Goal: Information Seeking & Learning: Learn about a topic

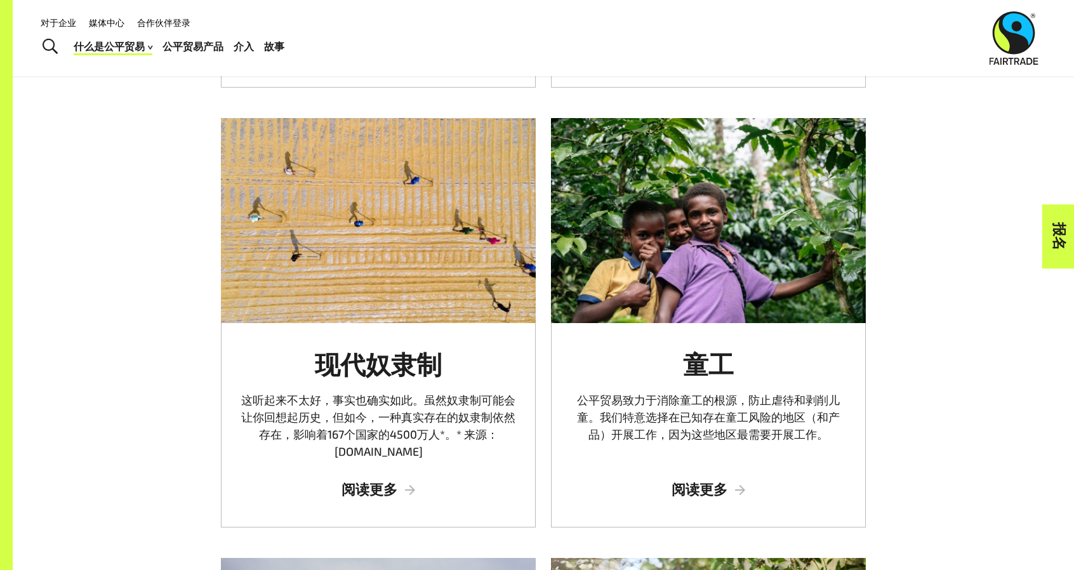
drag, startPoint x: 1018, startPoint y: 456, endPoint x: 1004, endPoint y: 453, distance: 13.7
click at [1017, 456] on div "解决性别差距 公平贸易的目标是确保生产者社区中的女性得到代表，她们的声音被听到，并且她们有权获得公平贸易的利益。 阅读更多 实现可持续发展目标 为了指导各援助…" at bounding box center [544, 338] width 1062 height 1366
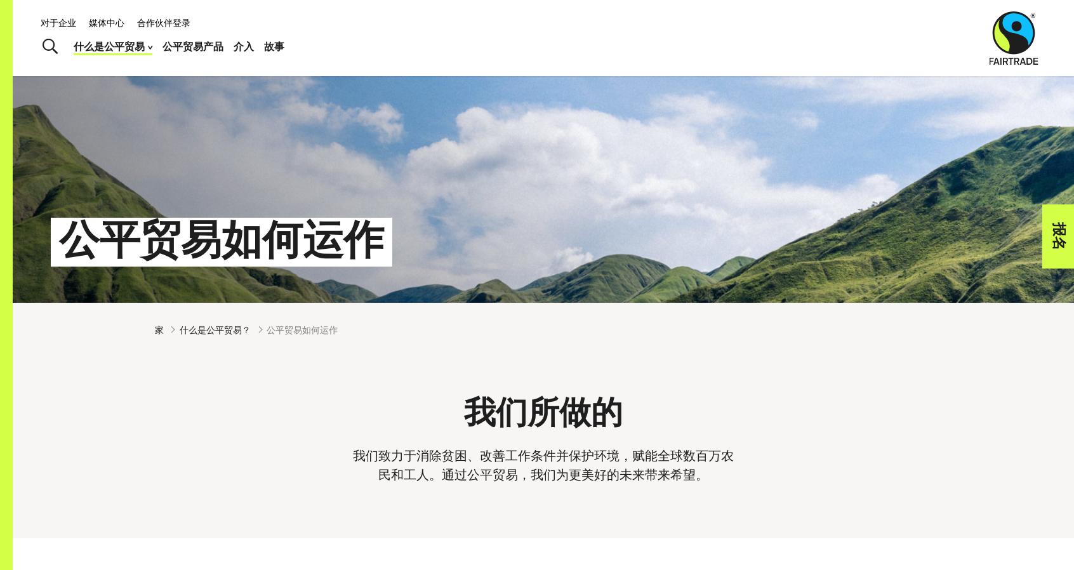
scroll to position [127, 0]
click at [211, 334] on font "什么是公平贸易？" at bounding box center [215, 329] width 71 height 11
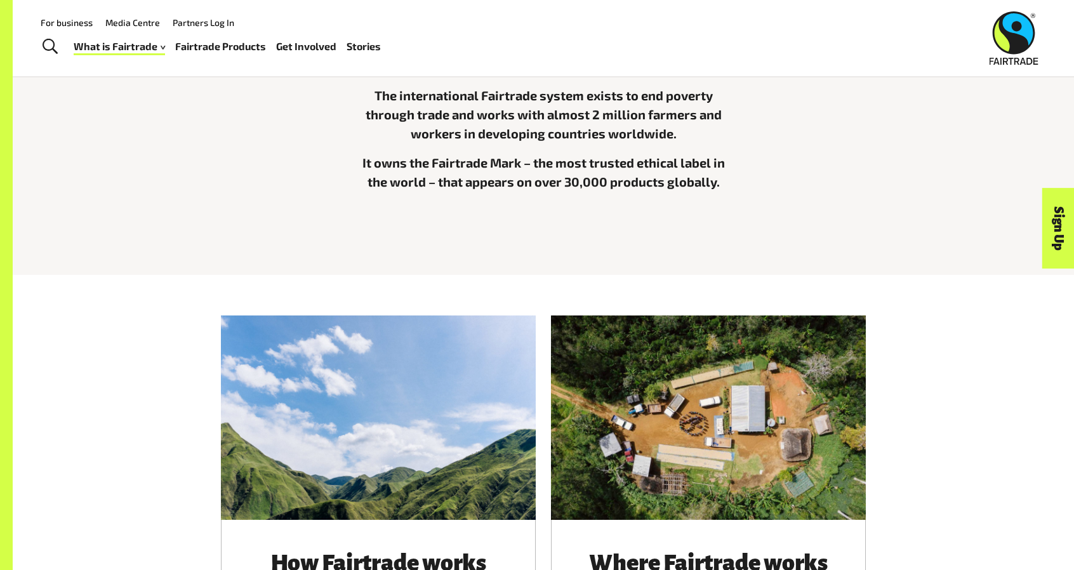
scroll to position [190, 0]
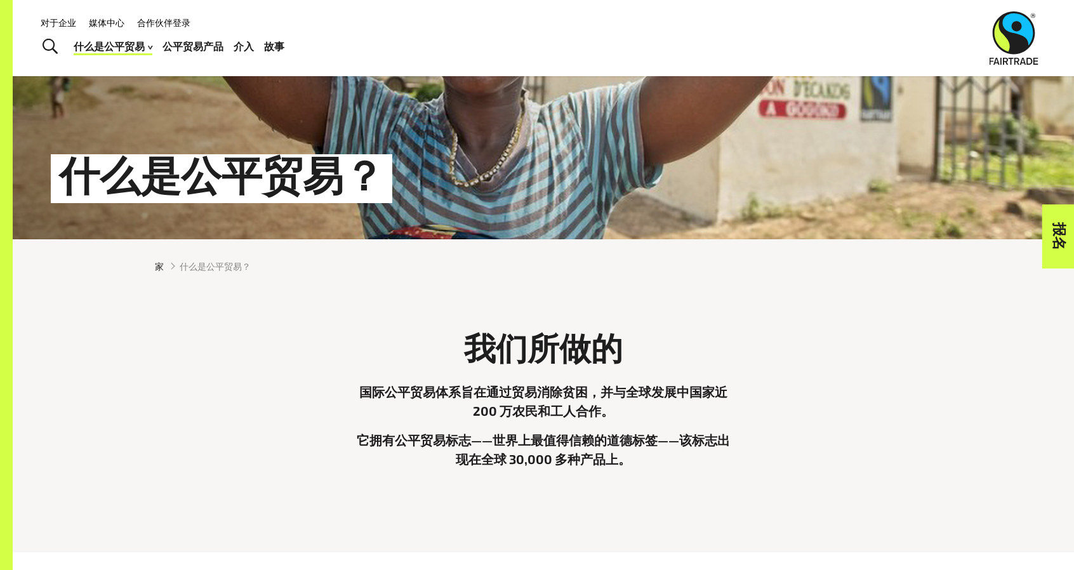
click at [938, 368] on div "我们所做的 国际公平贸易体系旨在通过贸易消除贫困，并与全球发展中国家近 200 万农民和工人合作。 它拥有公平贸易标志——世界上最值得信赖的道德标签——该标志…" at bounding box center [543, 413] width 792 height 189
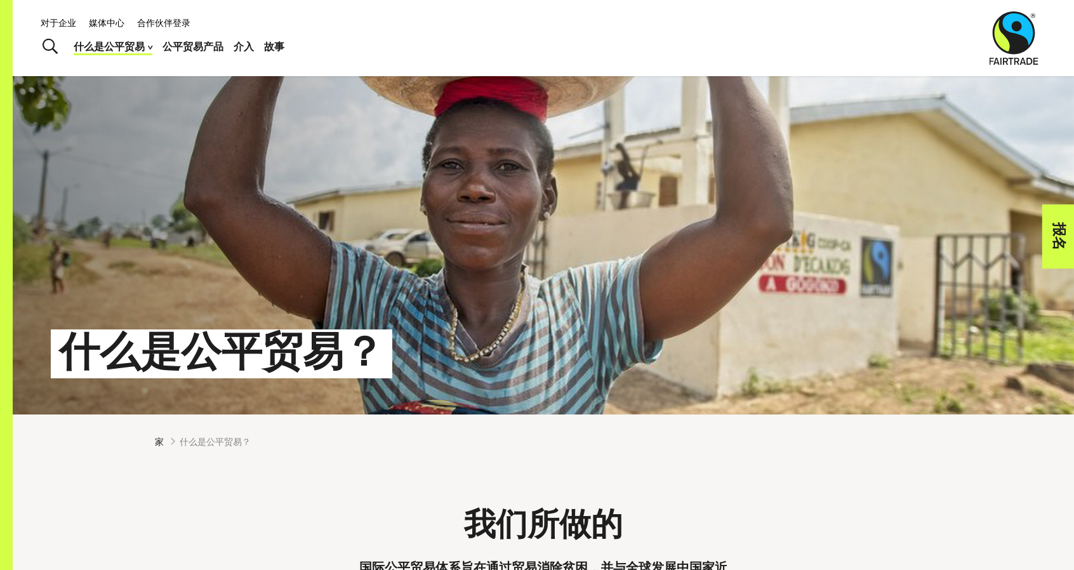
scroll to position [0, 0]
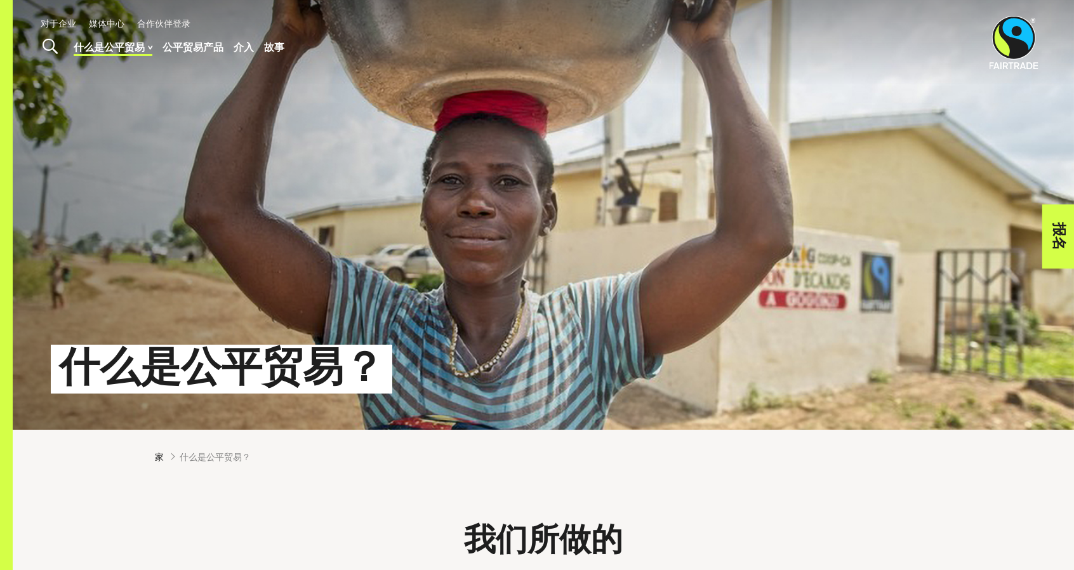
click at [272, 44] on font "故事" at bounding box center [274, 47] width 20 height 12
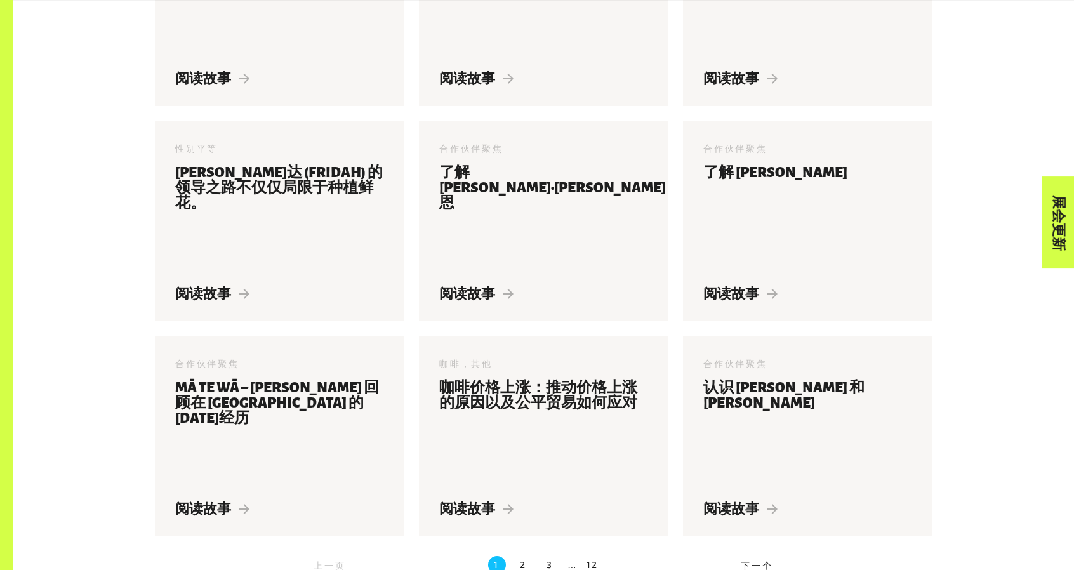
scroll to position [1458, 0]
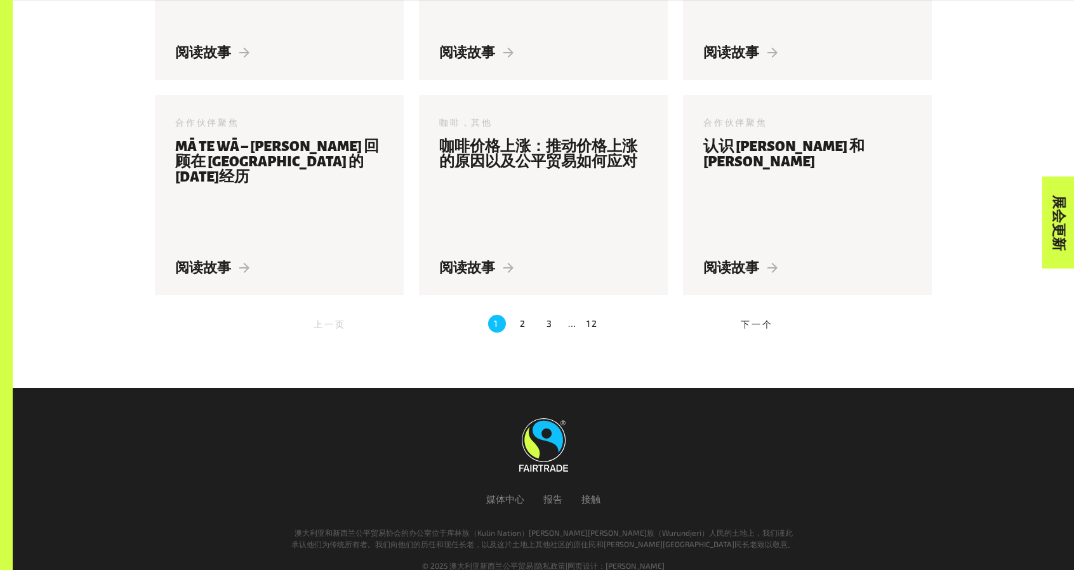
click at [599, 310] on ul "上一页 1 2 3 … 12 下一个" at bounding box center [543, 323] width 777 height 27
click at [598, 318] on font "12" at bounding box center [593, 323] width 13 height 11
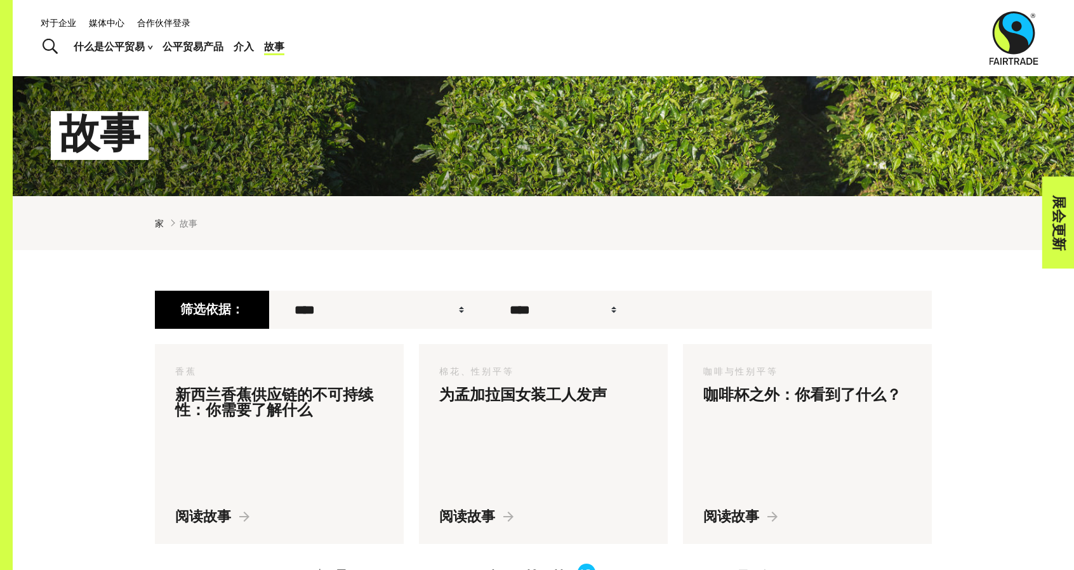
scroll to position [424, 0]
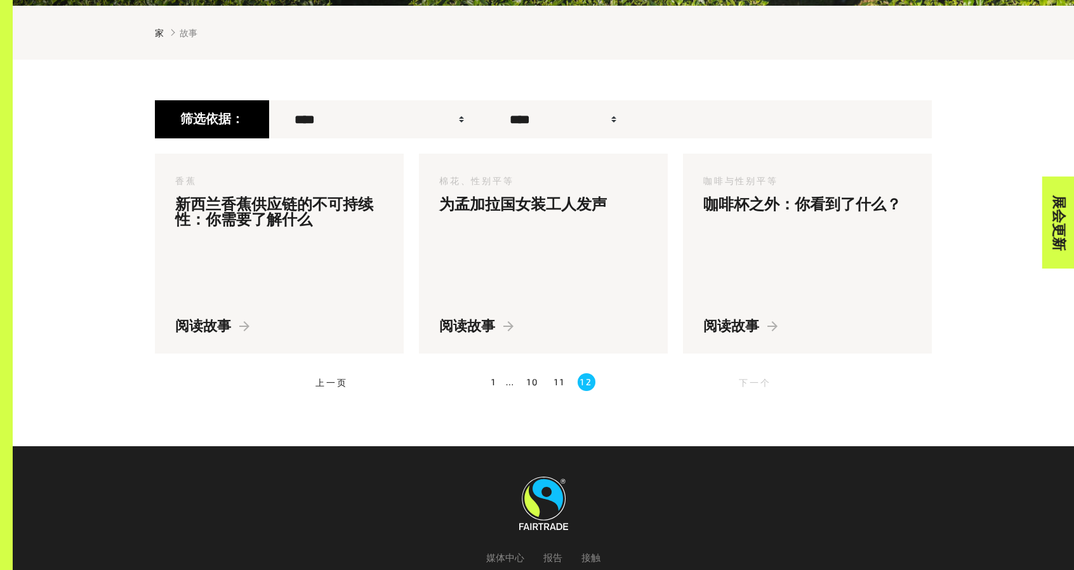
click at [492, 387] on font "1" at bounding box center [494, 382] width 6 height 11
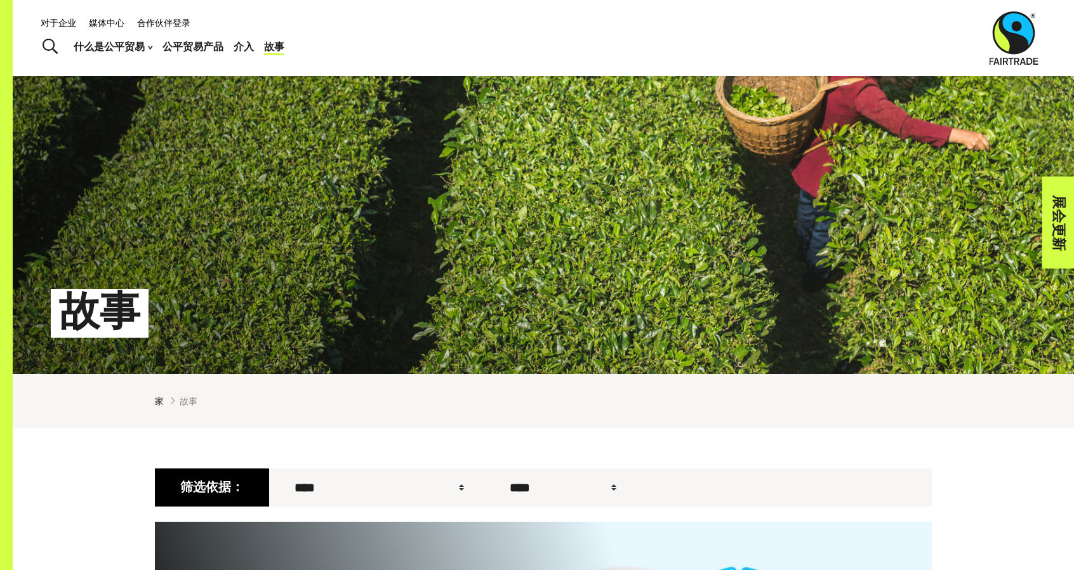
scroll to position [43, 0]
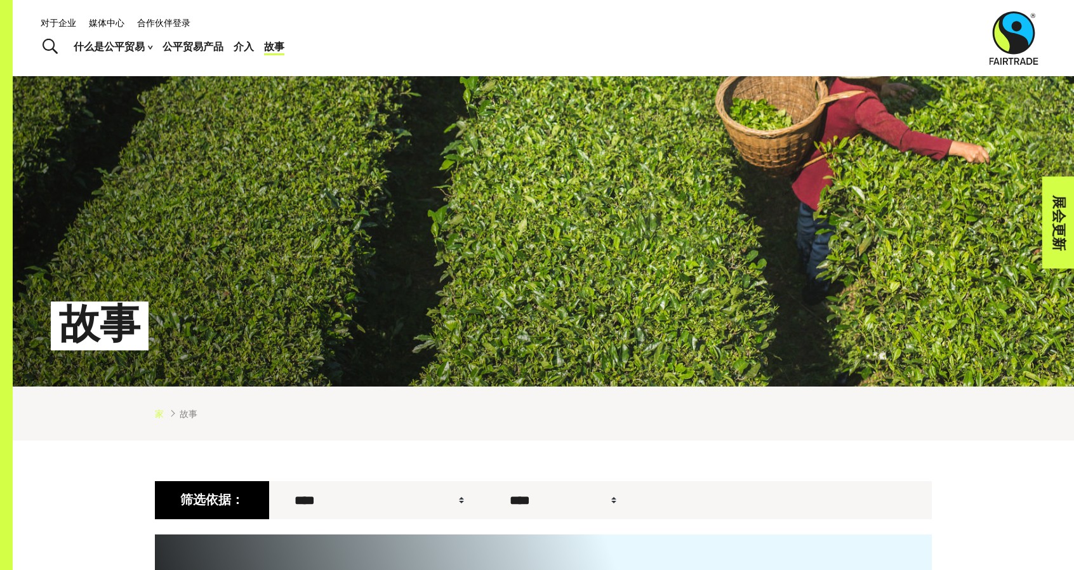
click at [156, 419] on font "家" at bounding box center [159, 413] width 9 height 11
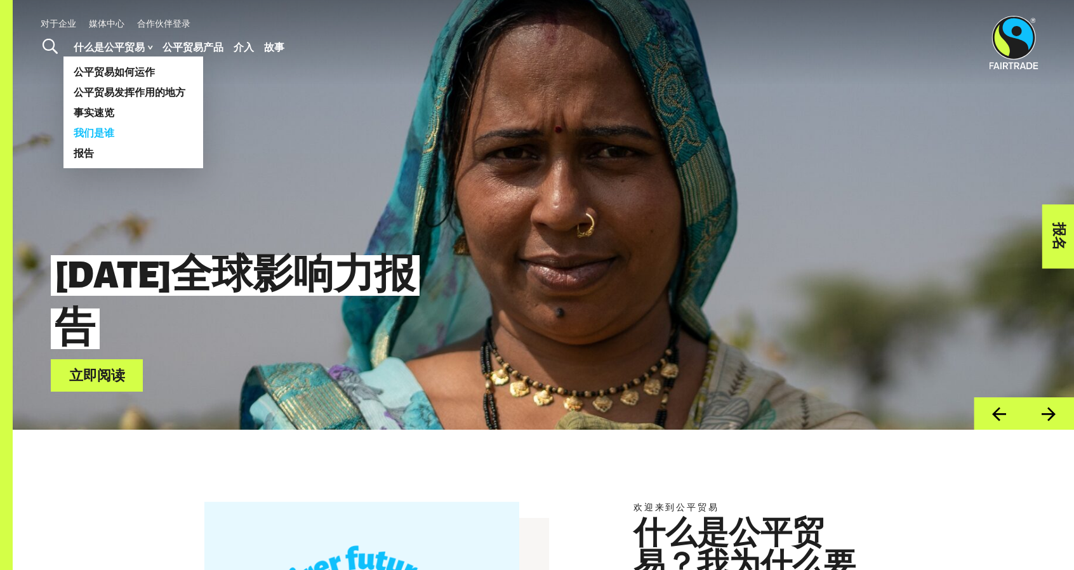
click at [113, 135] on font "我们是谁" at bounding box center [94, 132] width 41 height 12
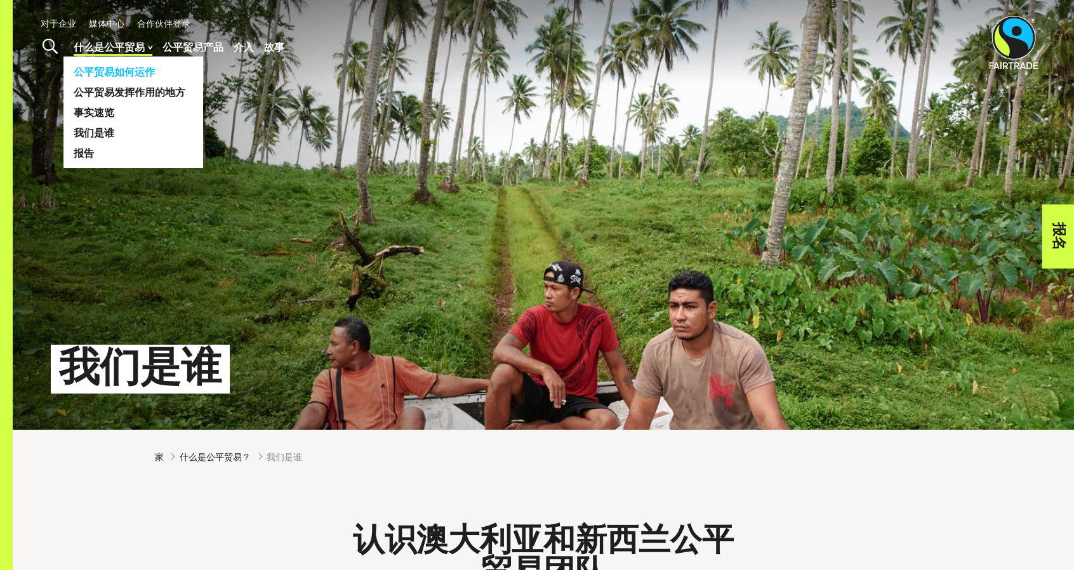
click at [123, 77] on font "公平贸易如何运作" at bounding box center [114, 71] width 81 height 12
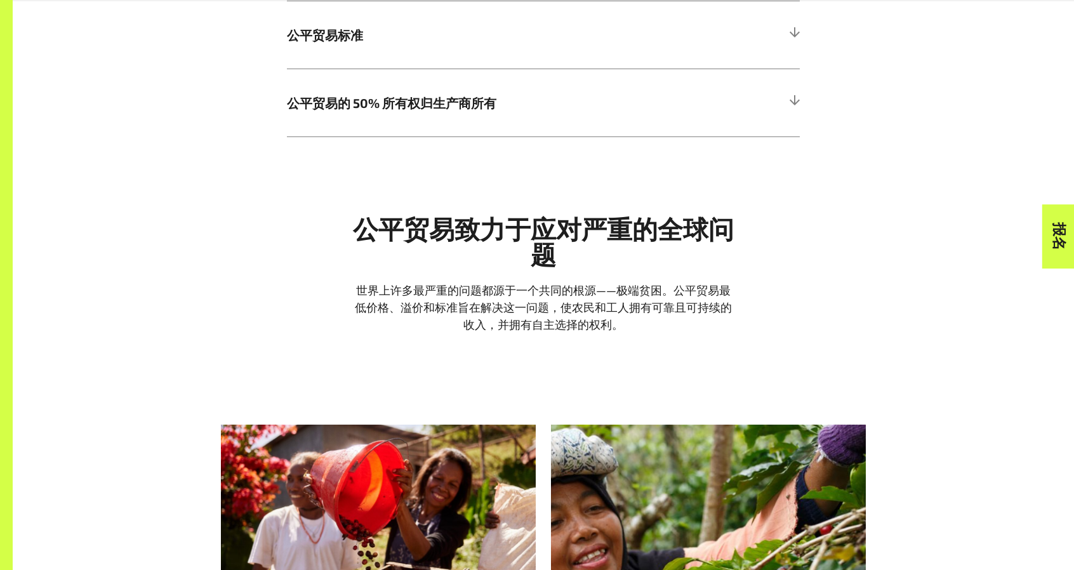
scroll to position [762, 0]
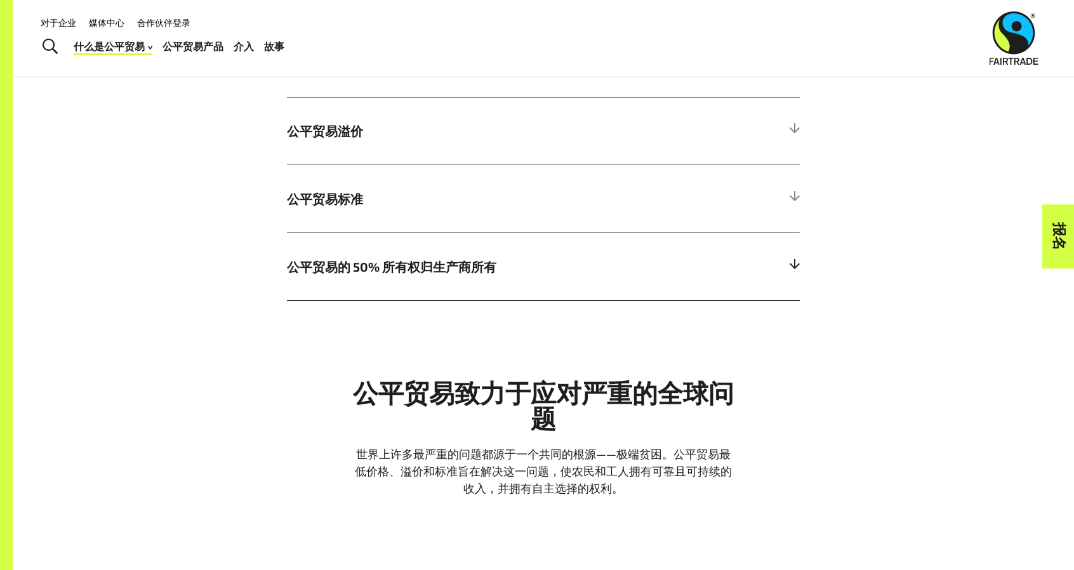
click at [706, 295] on h5 "公平贸易的 50% 所有权归生产商所有" at bounding box center [543, 266] width 513 height 68
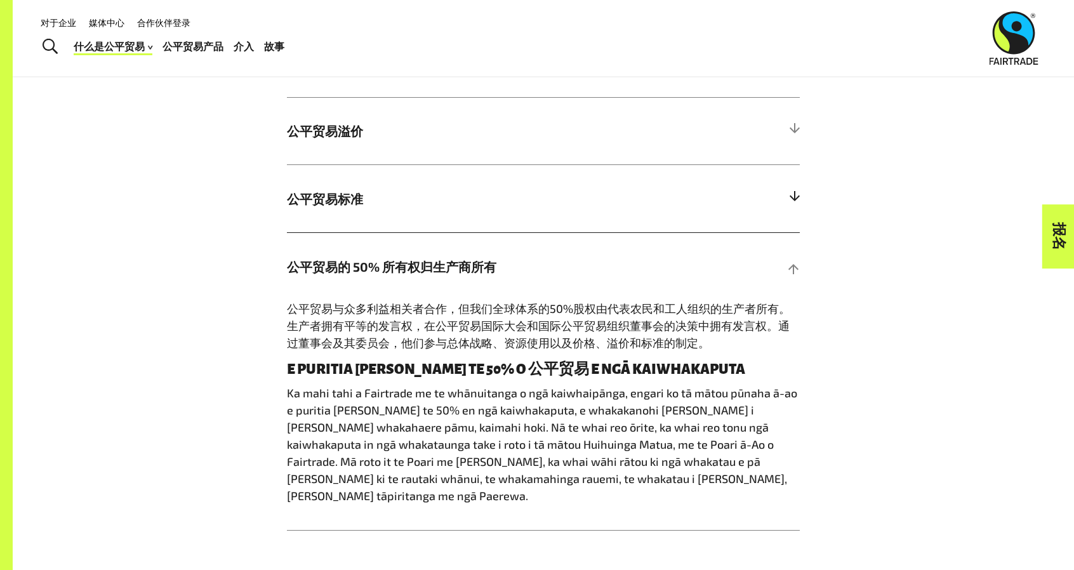
click at [524, 208] on span "公平贸易标准" at bounding box center [479, 198] width 385 height 19
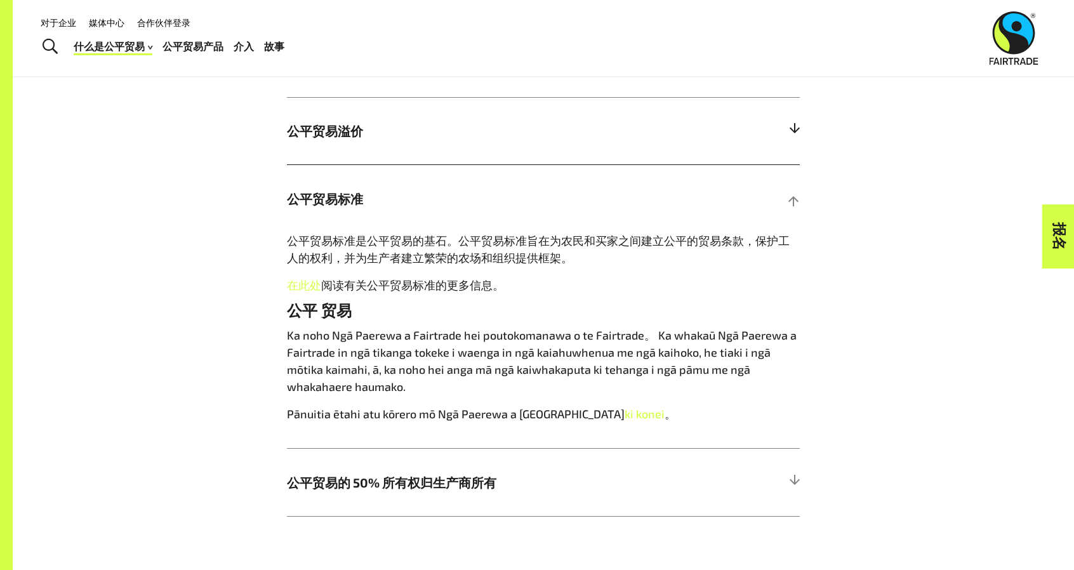
click at [590, 138] on span "公平贸易溢价" at bounding box center [479, 130] width 385 height 19
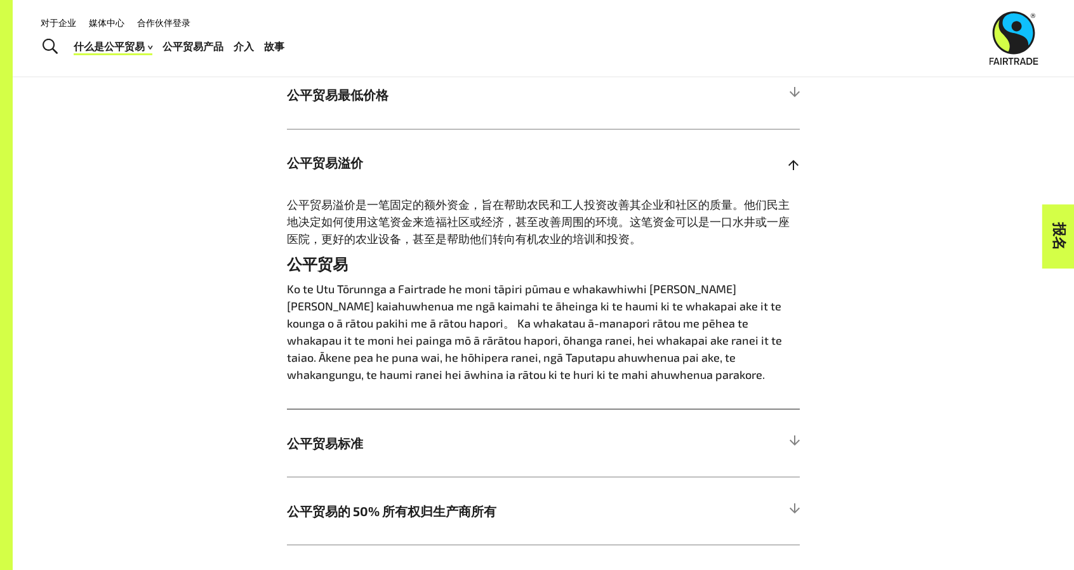
scroll to position [635, 0]
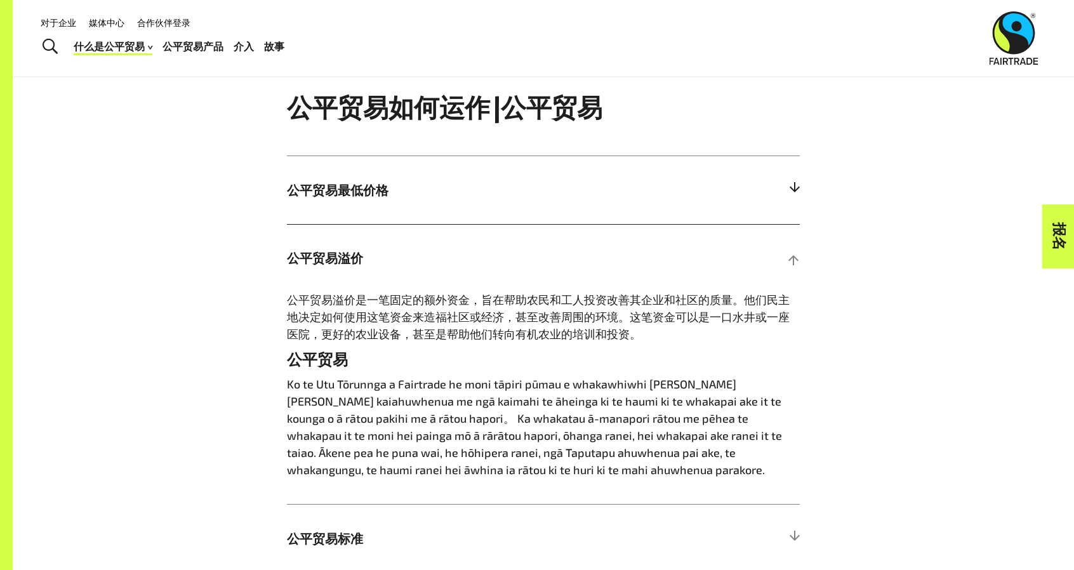
click at [588, 177] on h5 "公平贸易最低价格" at bounding box center [543, 190] width 513 height 68
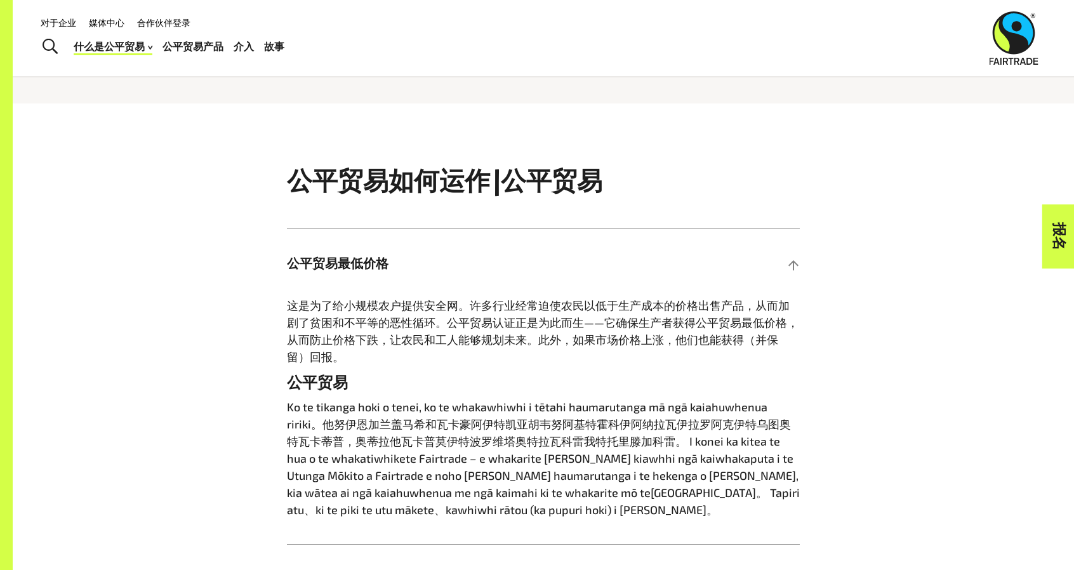
scroll to position [952, 0]
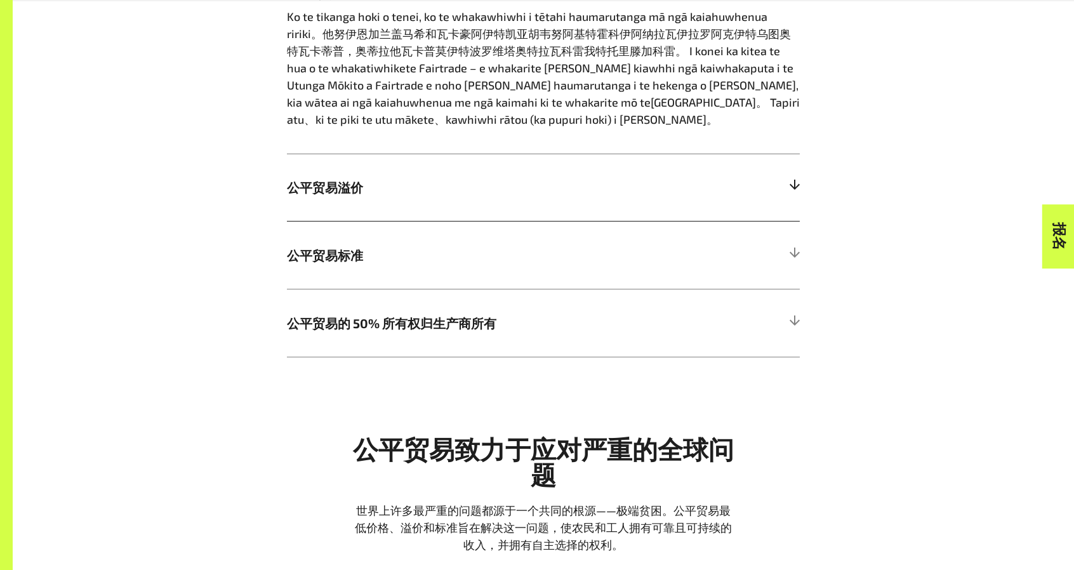
click at [566, 195] on span "公平贸易溢价" at bounding box center [479, 187] width 385 height 19
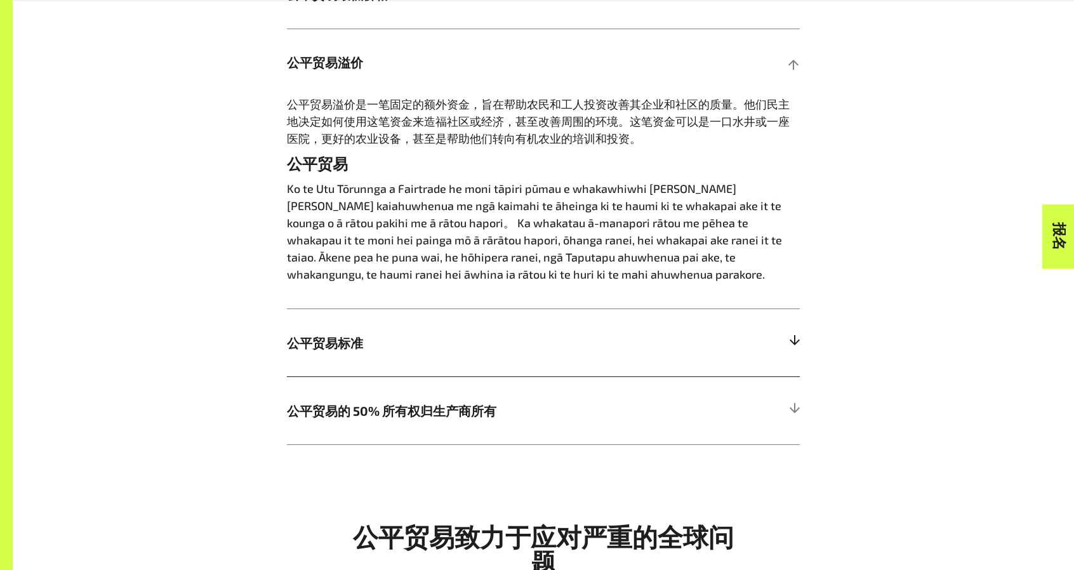
scroll to position [889, 0]
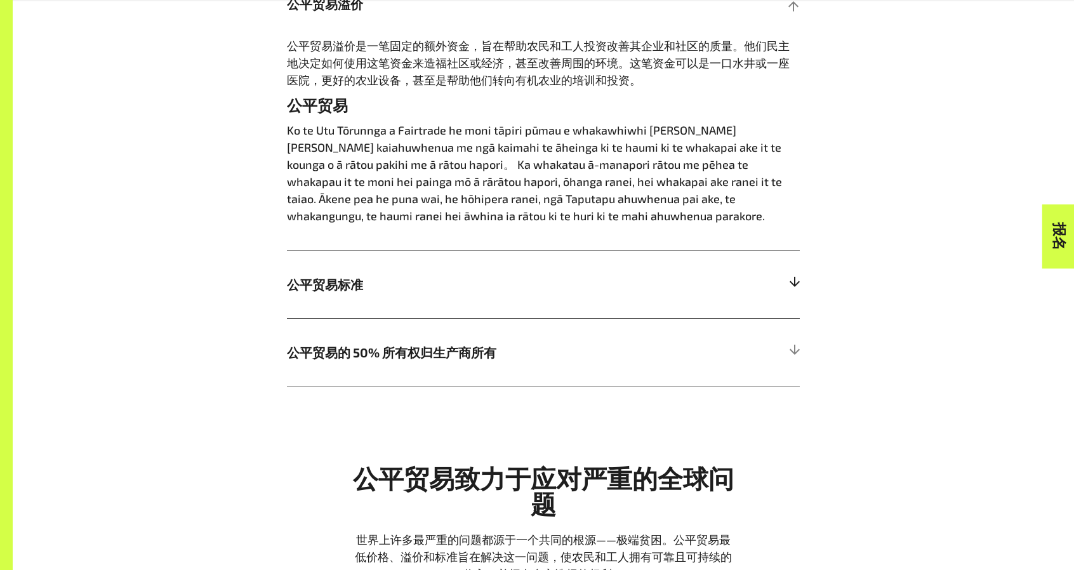
click at [559, 288] on span "公平贸易标准" at bounding box center [479, 284] width 385 height 19
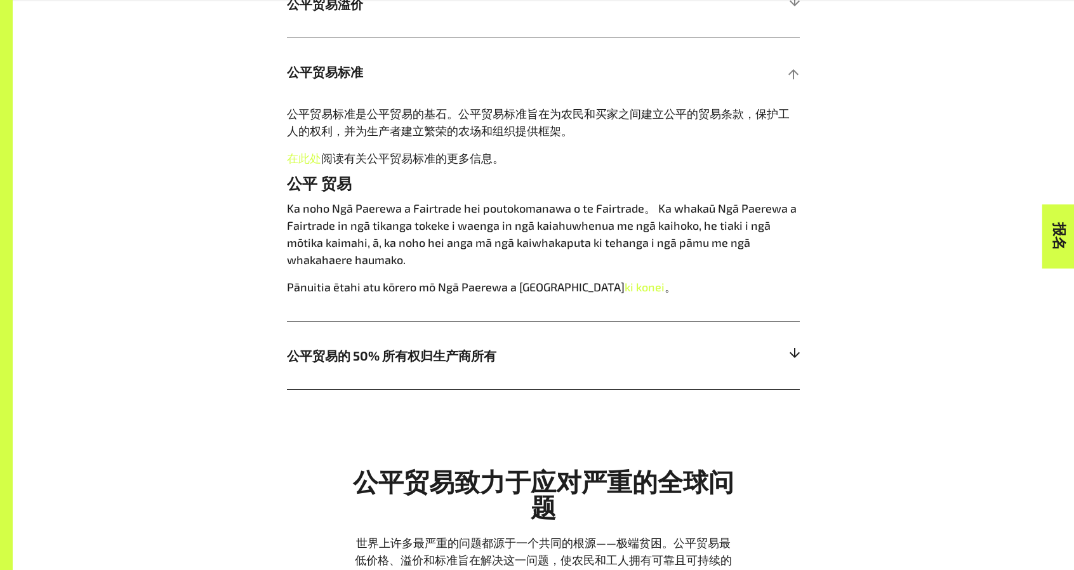
click at [552, 345] on h5 "公平贸易的 50% 所有权归生产商所有" at bounding box center [543, 355] width 513 height 68
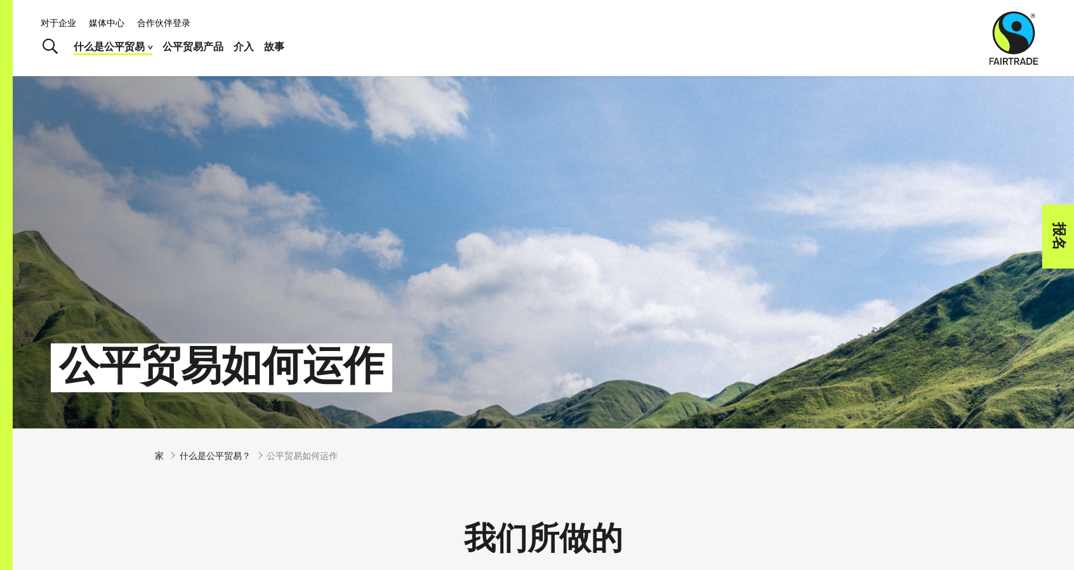
scroll to position [0, 0]
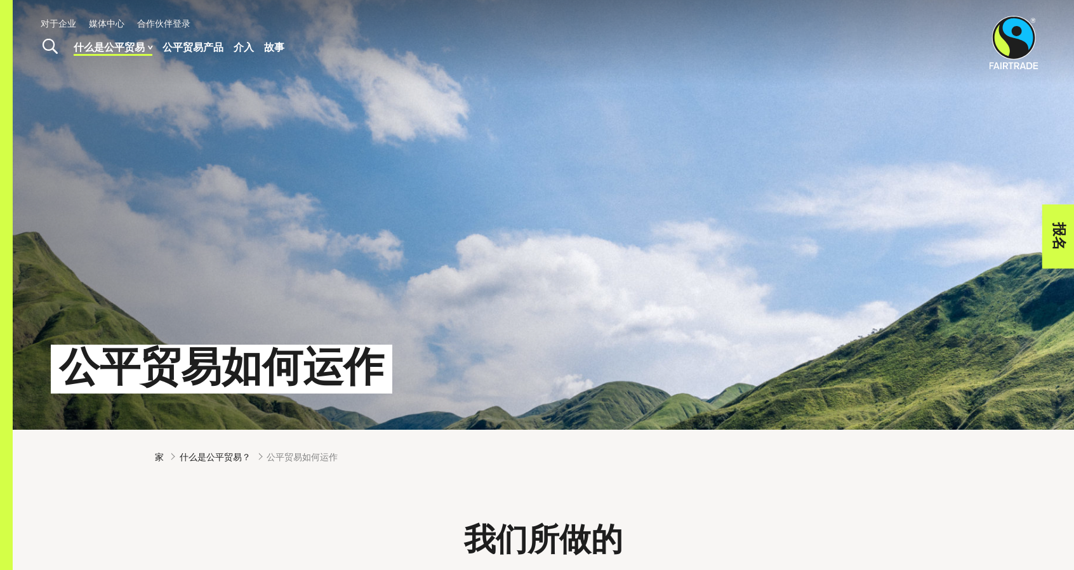
click at [202, 44] on font "公平贸易产品" at bounding box center [193, 47] width 61 height 12
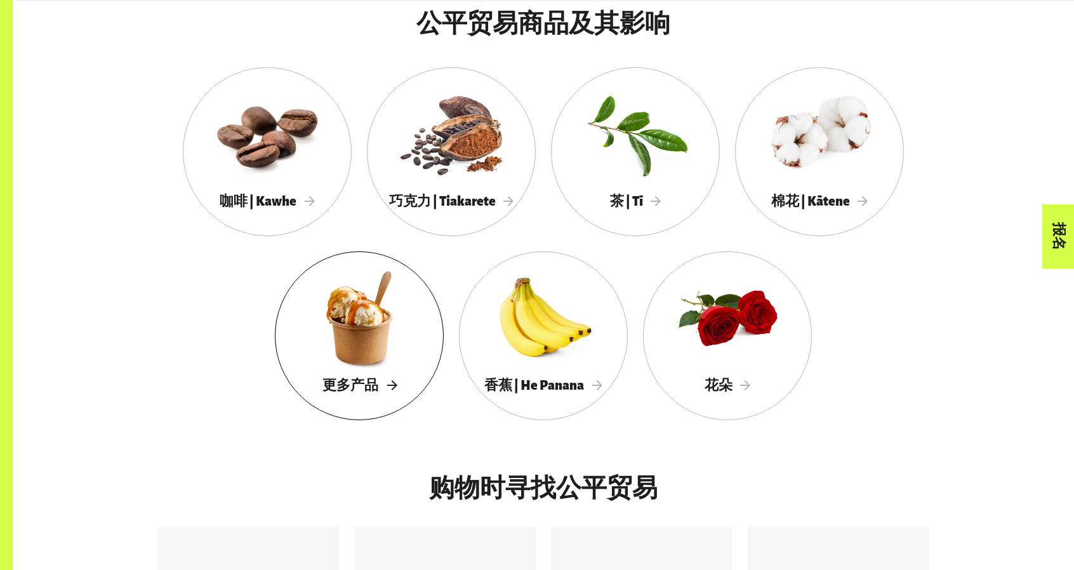
scroll to position [1206, 0]
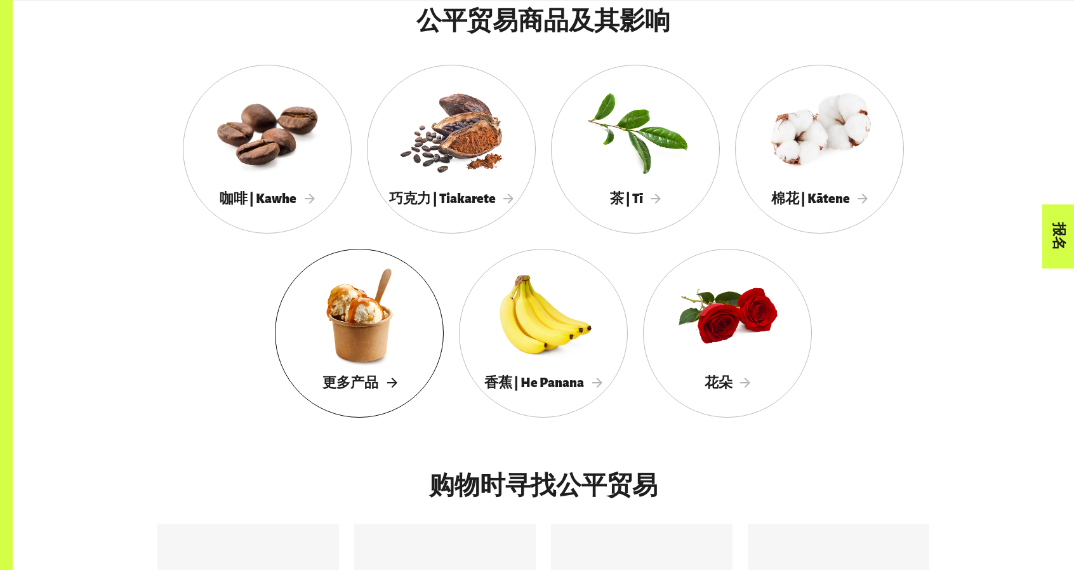
click at [355, 304] on div at bounding box center [359, 315] width 169 height 110
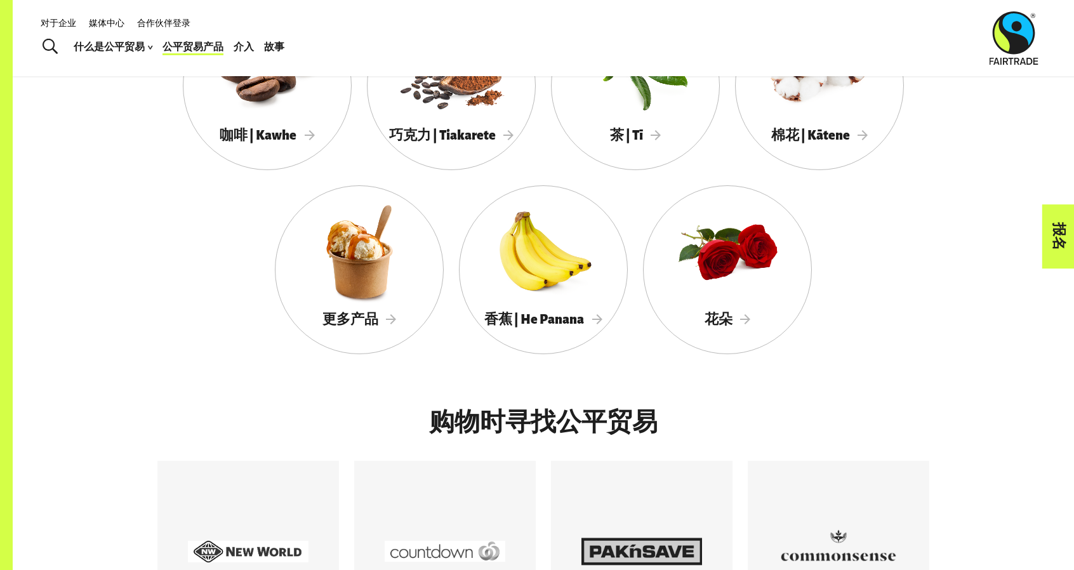
scroll to position [1016, 0]
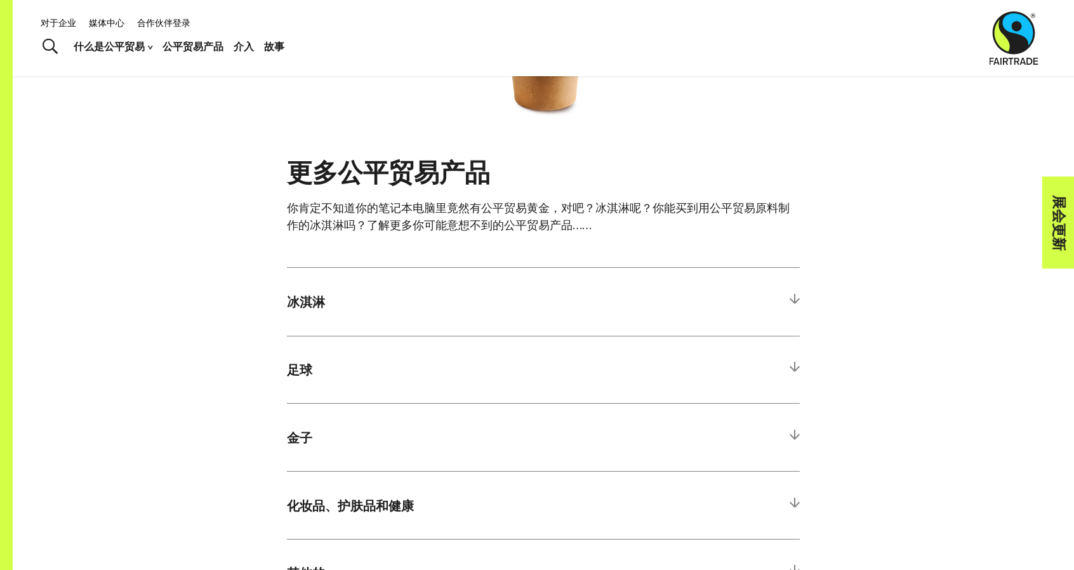
scroll to position [635, 0]
